Goal: Information Seeking & Learning: Learn about a topic

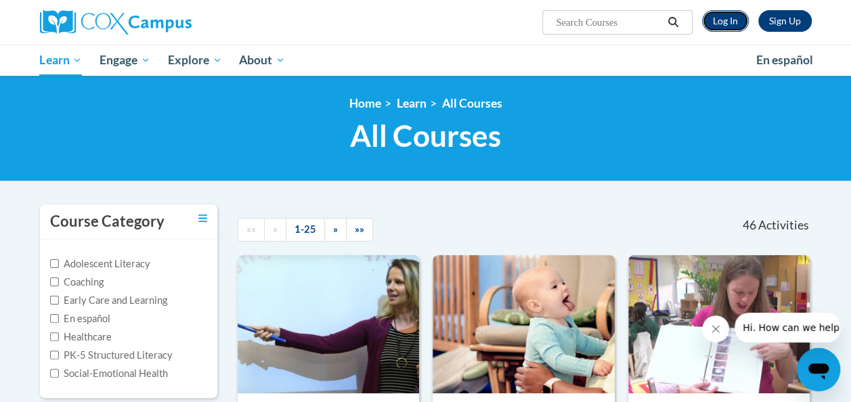
click at [730, 27] on link "Log In" at bounding box center [725, 21] width 47 height 22
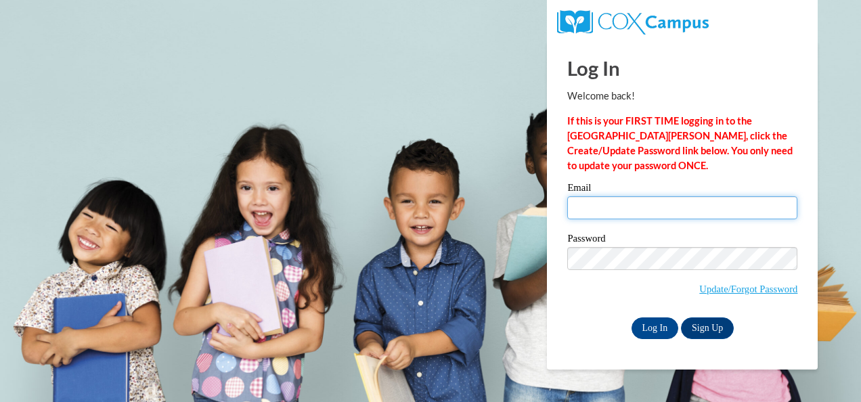
click at [640, 215] on input "Email" at bounding box center [682, 207] width 230 height 23
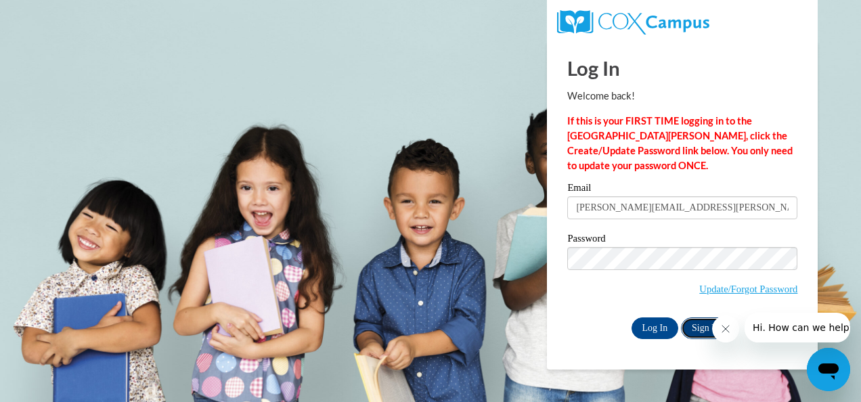
click at [693, 321] on link "Sign Up" at bounding box center [707, 328] width 53 height 22
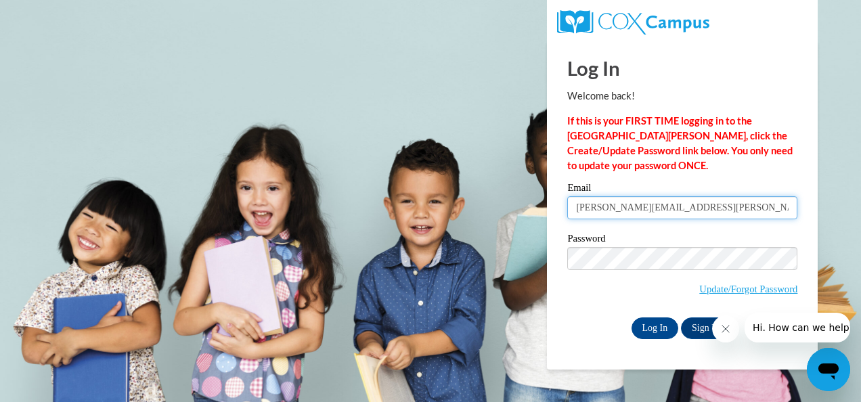
click at [740, 212] on input "veronica.brewer@students.cau.edu" at bounding box center [682, 207] width 230 height 23
type input "v"
type input "thomave@tulsaschools.org"
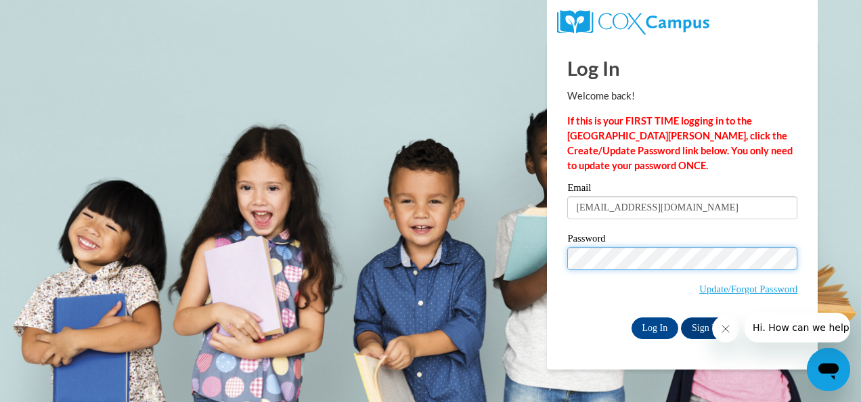
click at [631, 317] on input "Log In" at bounding box center [654, 328] width 47 height 22
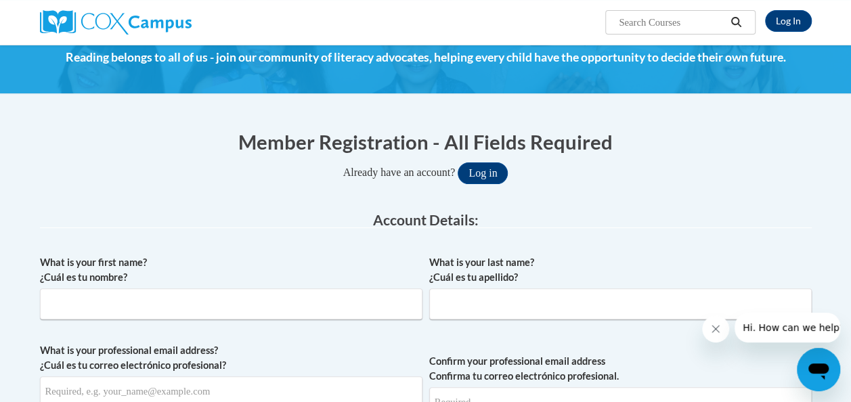
scroll to position [39, 0]
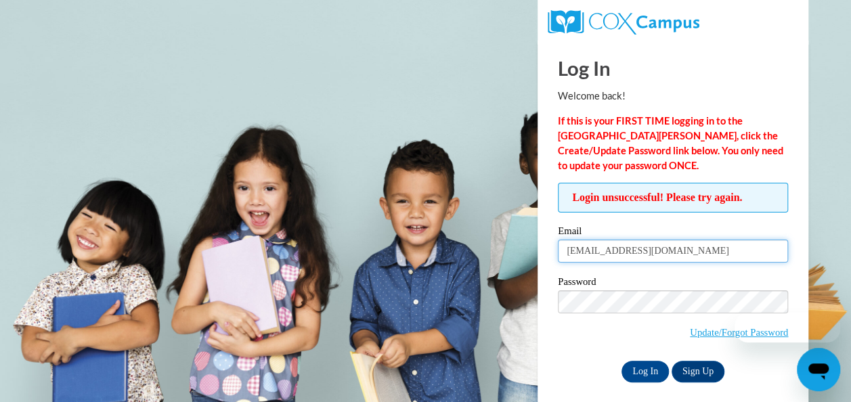
click at [696, 252] on input "thomave@tulsaschools.org" at bounding box center [673, 251] width 230 height 23
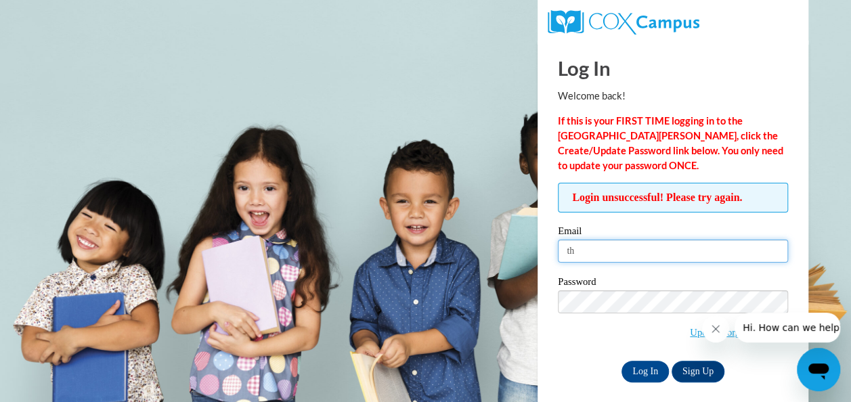
type input "t"
type input "veronica.brewer@students.cau.edu"
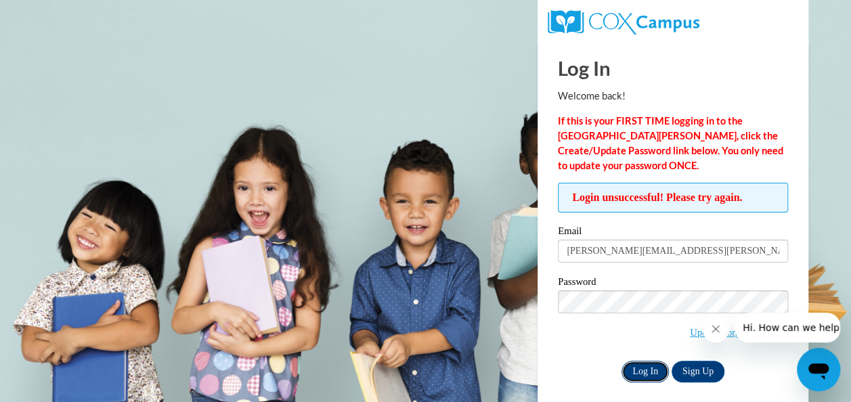
click at [647, 369] on input "Log In" at bounding box center [644, 372] width 47 height 22
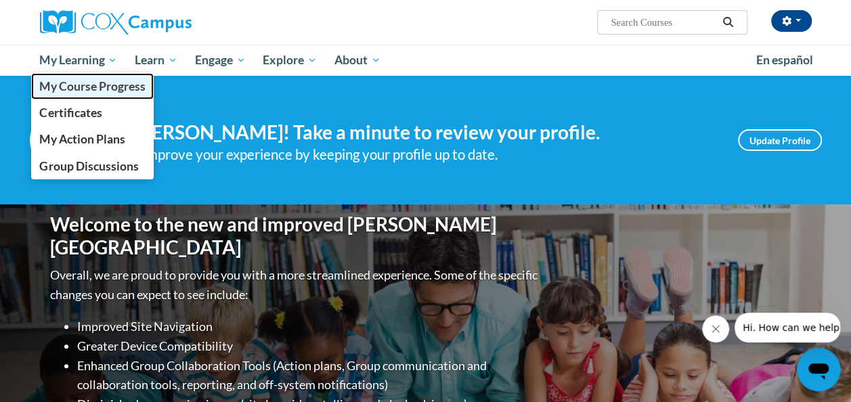
click at [104, 83] on span "My Course Progress" at bounding box center [92, 86] width 106 height 14
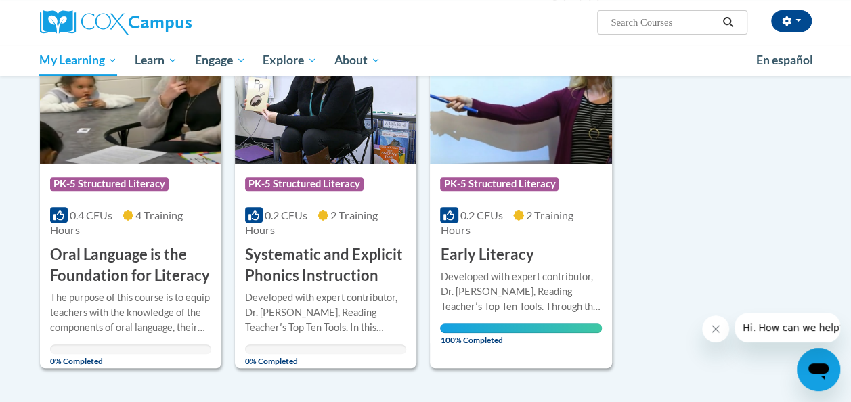
scroll to position [221, 0]
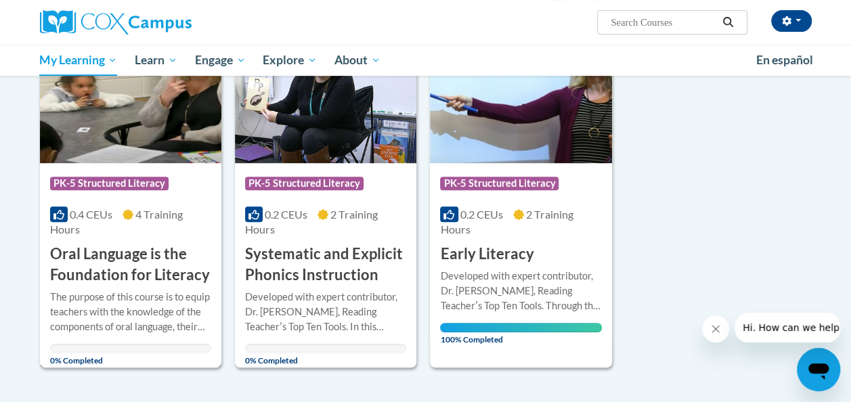
click at [125, 249] on h3 "Oral Language is the Foundation for Literacy" at bounding box center [130, 265] width 161 height 42
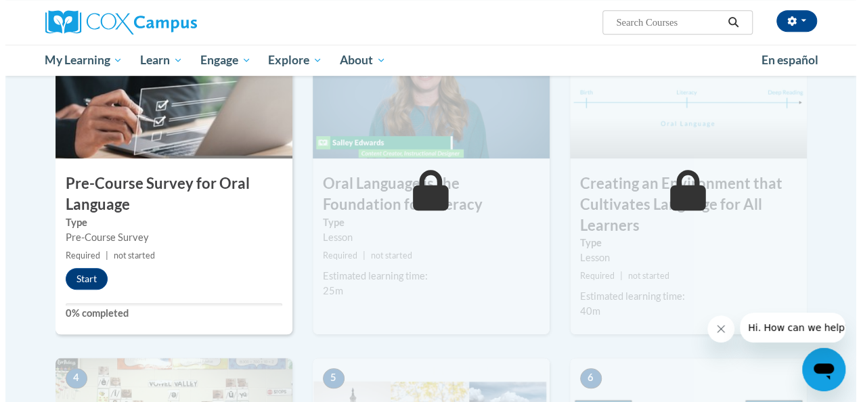
scroll to position [346, 0]
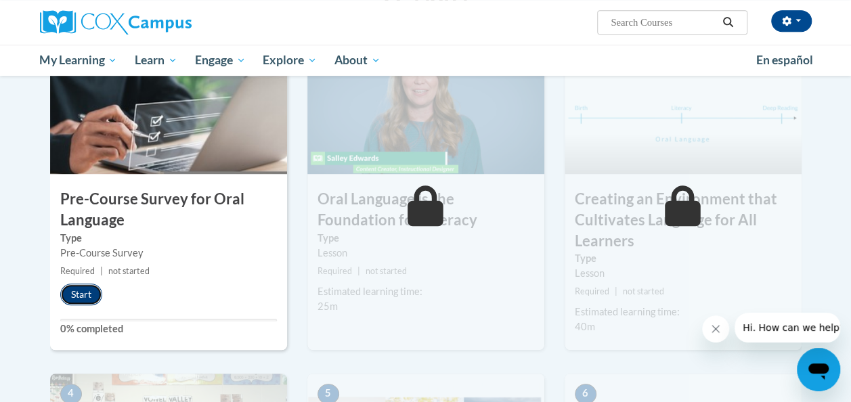
click at [77, 298] on button "Start" at bounding box center [81, 295] width 42 height 22
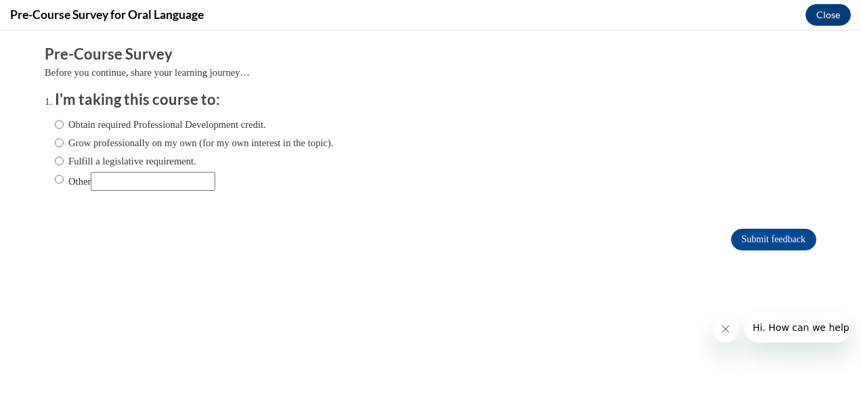
scroll to position [0, 0]
click at [58, 181] on label "Other" at bounding box center [135, 181] width 160 height 19
click at [58, 181] on input "Other" at bounding box center [59, 179] width 9 height 15
radio input "true"
click at [120, 183] on input "Other" at bounding box center [153, 181] width 125 height 19
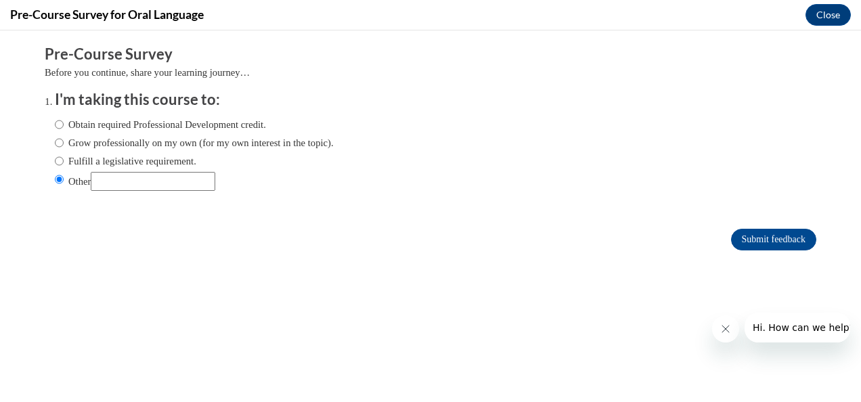
type input "college"
click at [751, 242] on input "Submit feedback" at bounding box center [773, 240] width 85 height 22
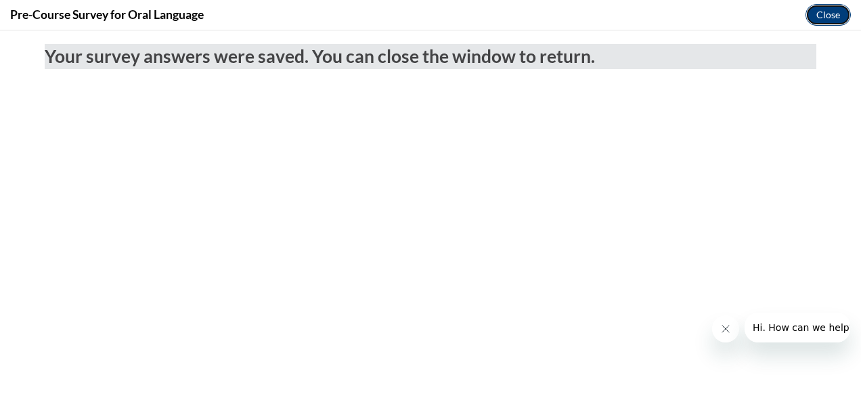
click at [829, 16] on button "Close" at bounding box center [827, 15] width 45 height 22
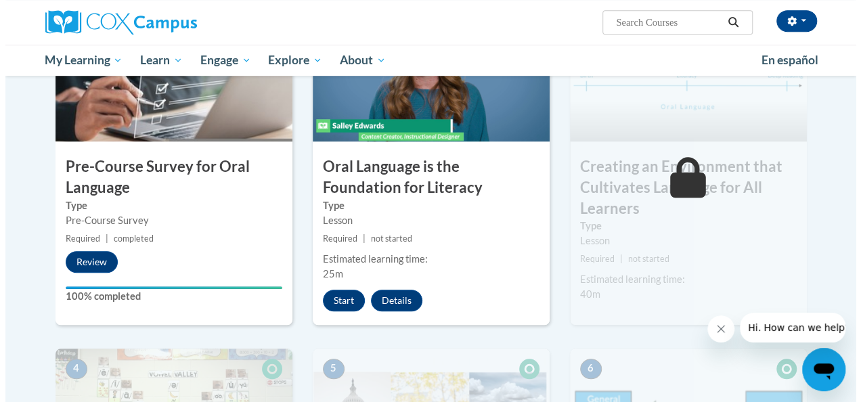
scroll to position [380, 0]
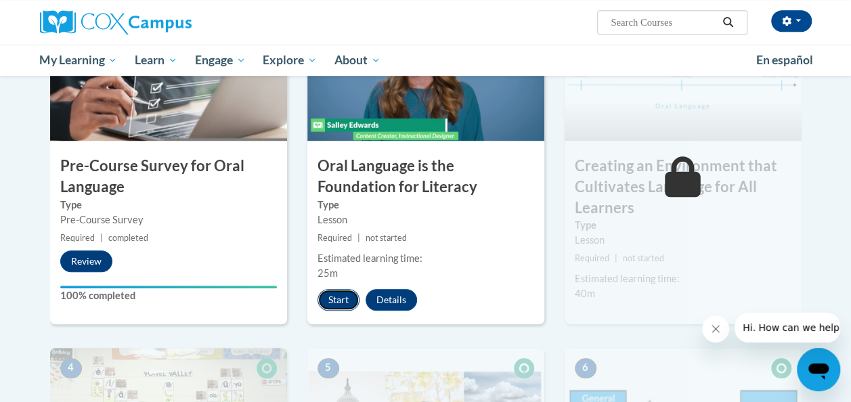
click at [337, 302] on button "Start" at bounding box center [338, 300] width 42 height 22
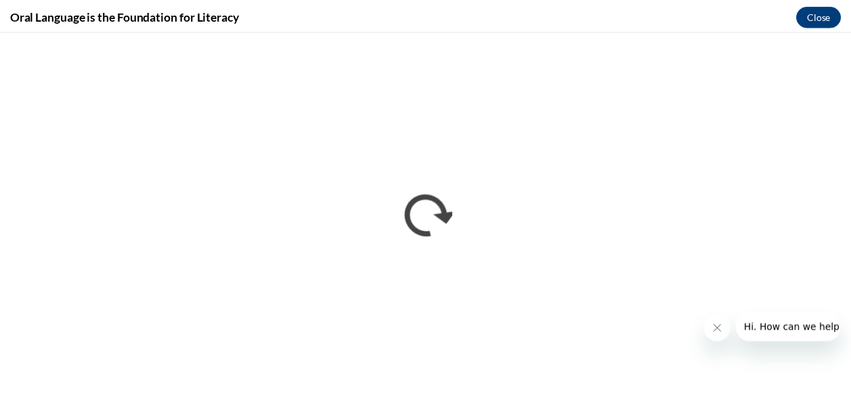
scroll to position [0, 0]
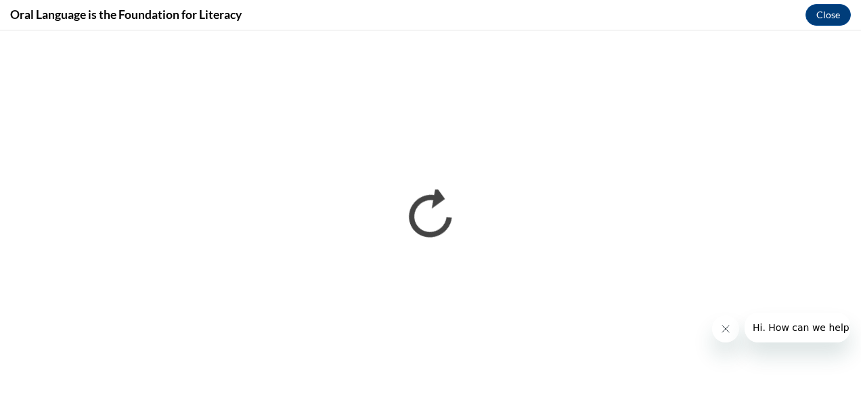
click at [719, 326] on icon "Close message from company" at bounding box center [724, 328] width 11 height 11
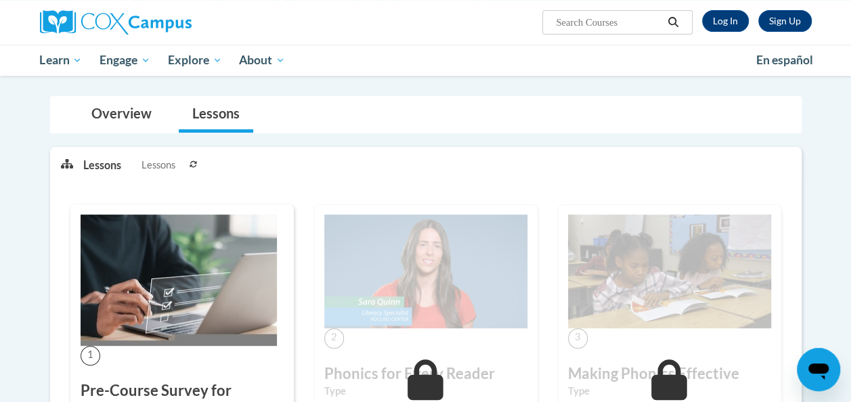
scroll to position [76, 0]
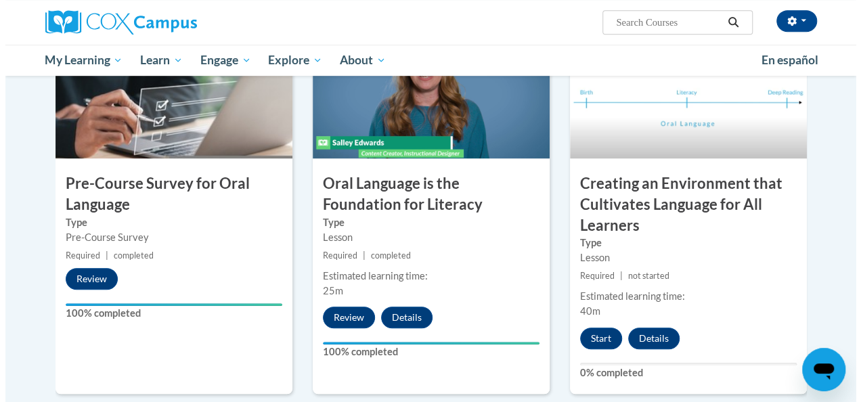
scroll to position [363, 0]
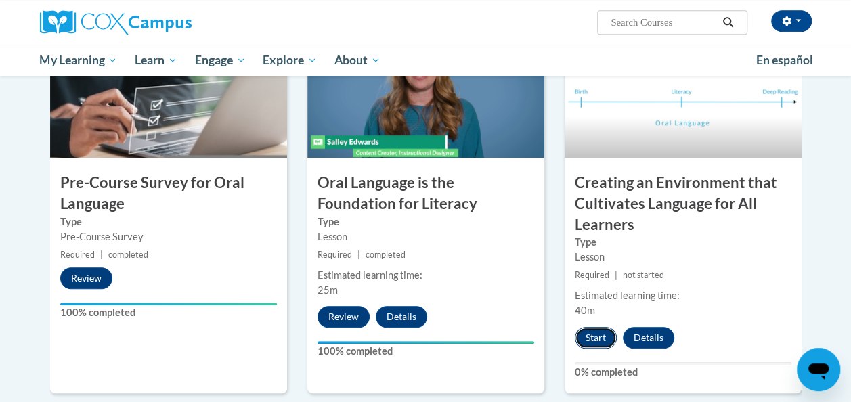
click at [598, 336] on button "Start" at bounding box center [595, 338] width 42 height 22
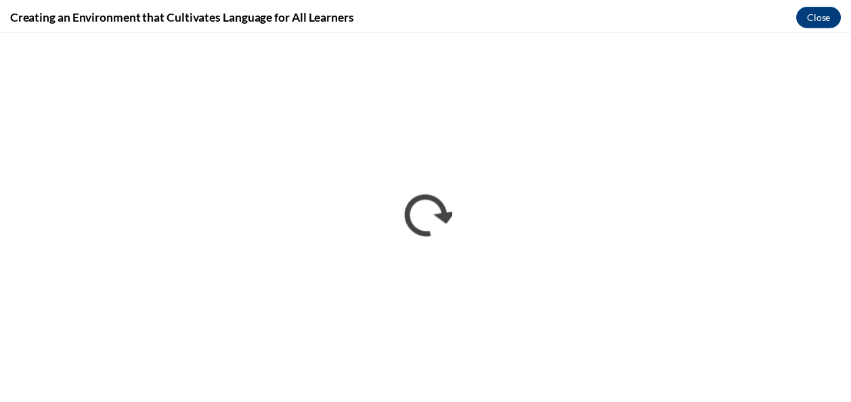
scroll to position [0, 0]
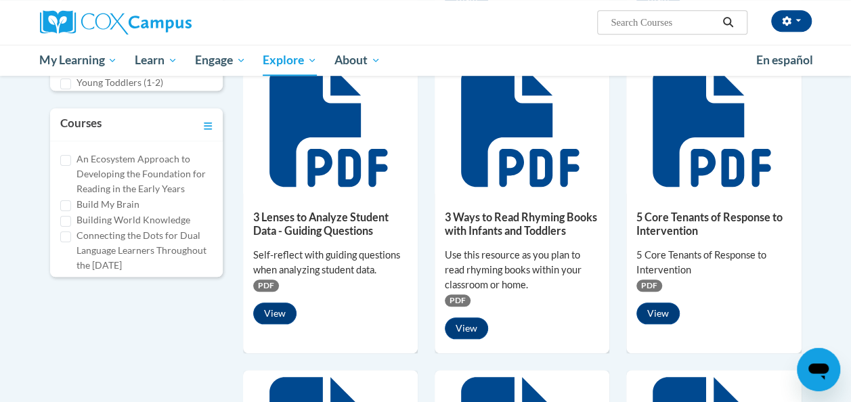
scroll to position [493, 0]
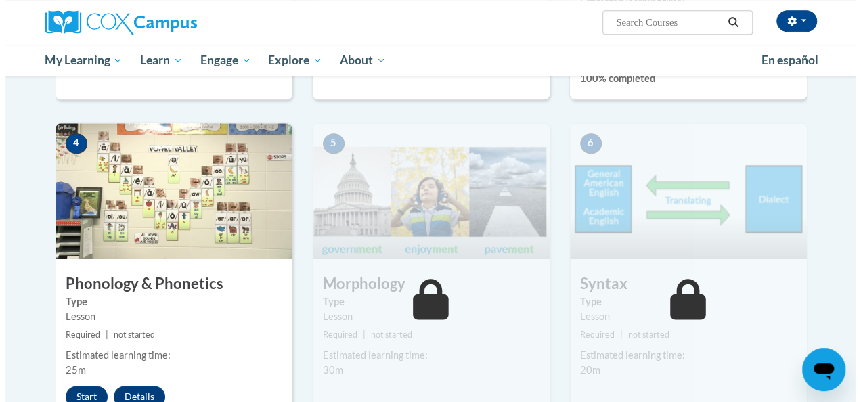
scroll to position [658, 0]
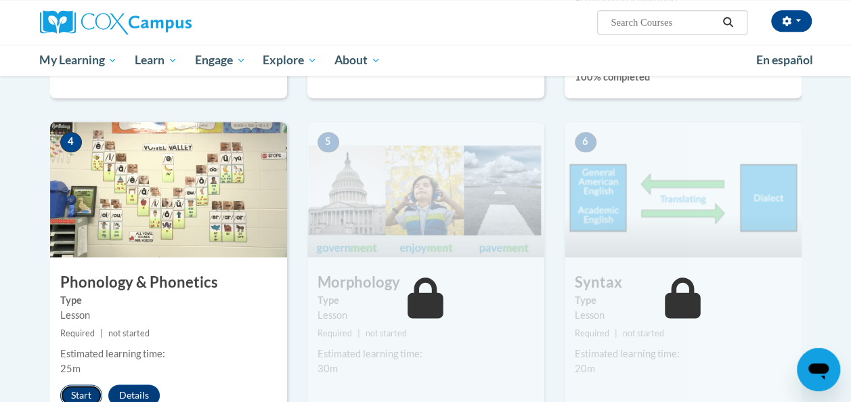
click at [80, 388] on button "Start" at bounding box center [81, 395] width 42 height 22
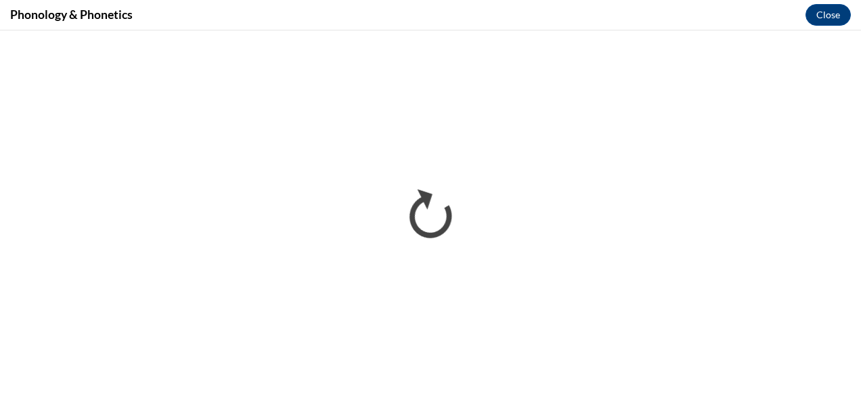
scroll to position [0, 0]
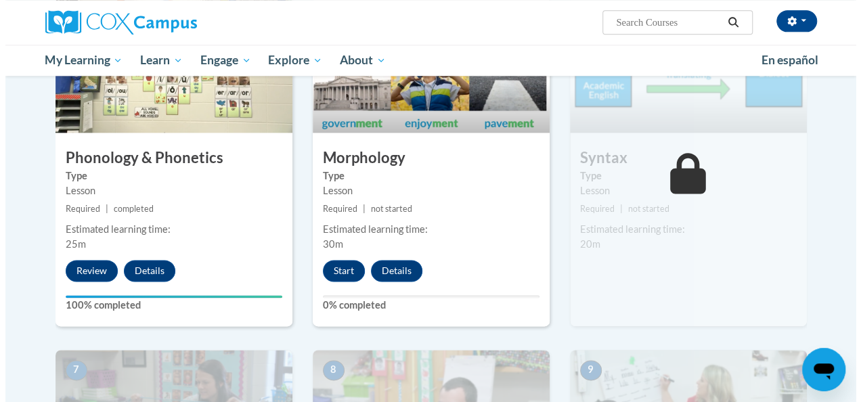
scroll to position [784, 0]
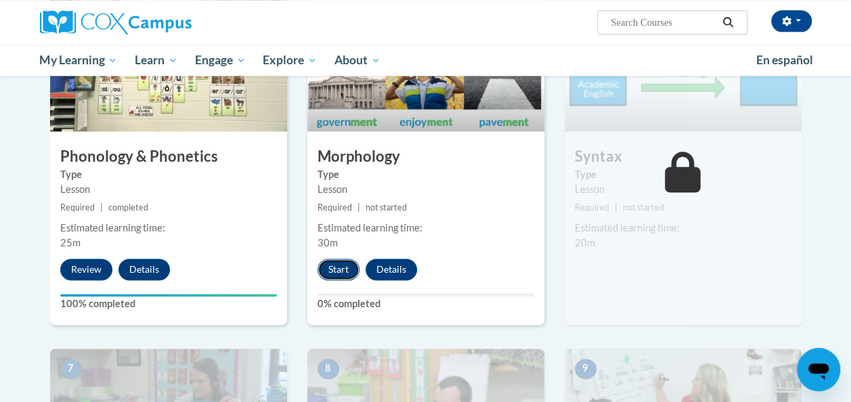
click at [344, 266] on button "Start" at bounding box center [338, 269] width 42 height 22
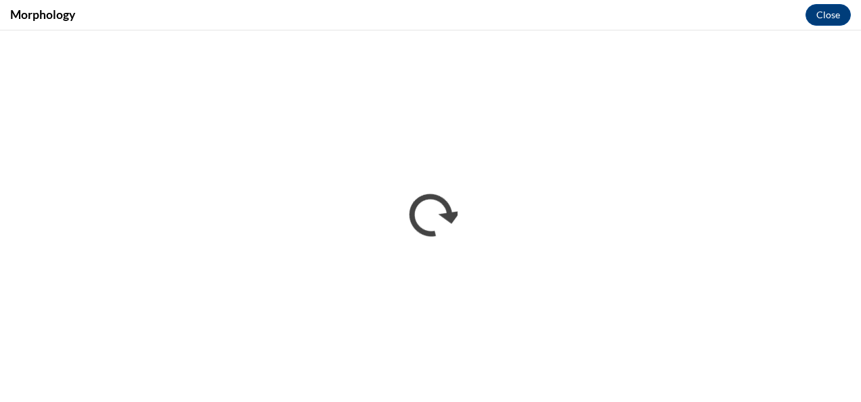
scroll to position [0, 0]
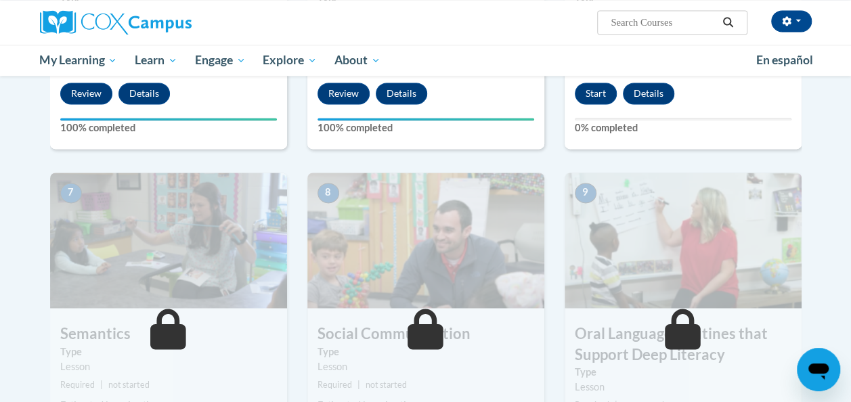
scroll to position [962, 0]
